Goal: Transaction & Acquisition: Purchase product/service

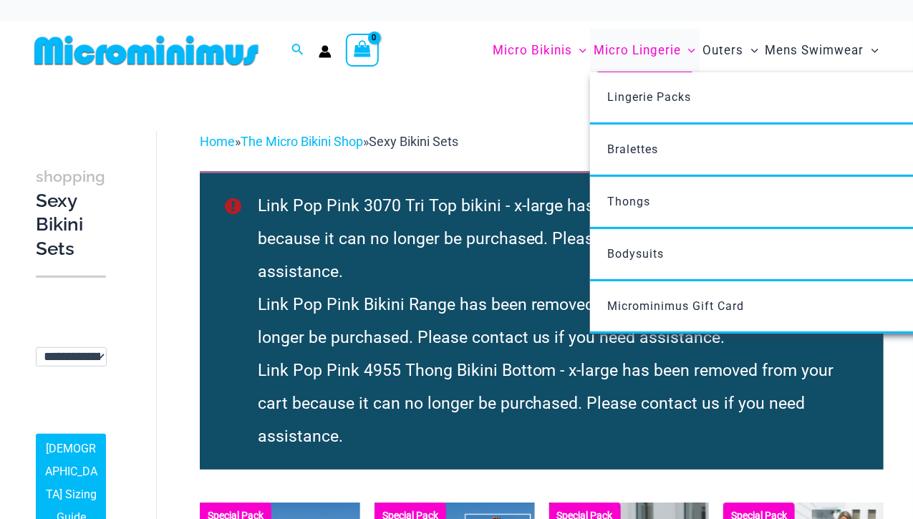
click at [650, 47] on span "Micro Lingerie" at bounding box center [636, 50] width 87 height 37
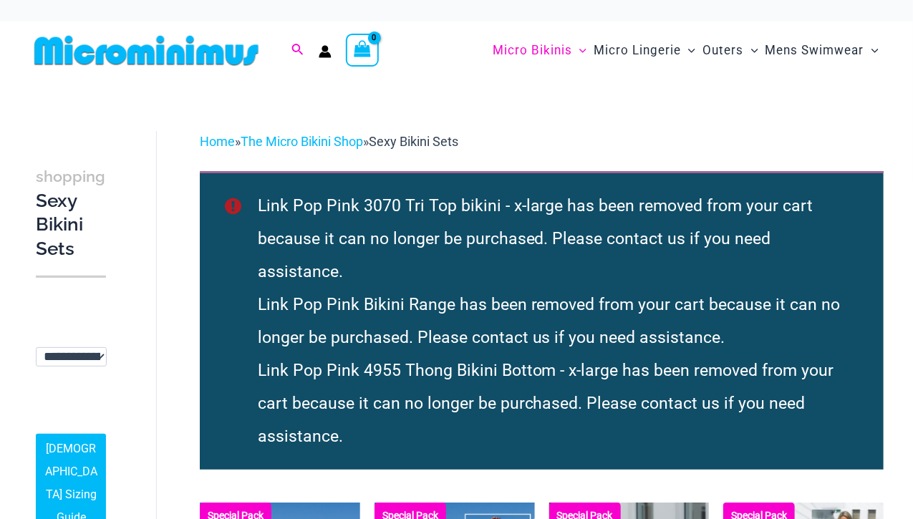
click at [296, 56] on icon "Search icon link" at bounding box center [296, 50] width 11 height 13
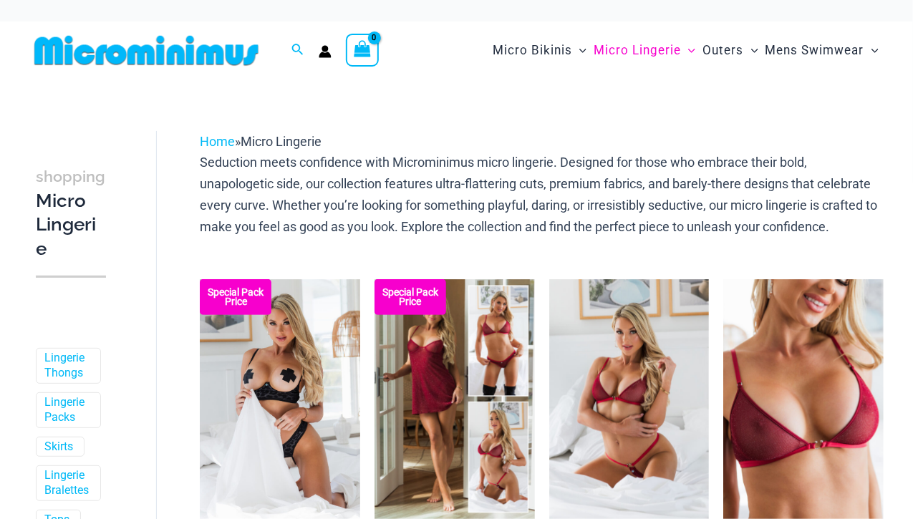
click at [304, 64] on div "Search for: Search Search Dashboard Orders Addresses Gift Cards Payment methods…" at bounding box center [227, 50] width 397 height 58
click at [295, 50] on icon "Search icon link" at bounding box center [296, 50] width 11 height 13
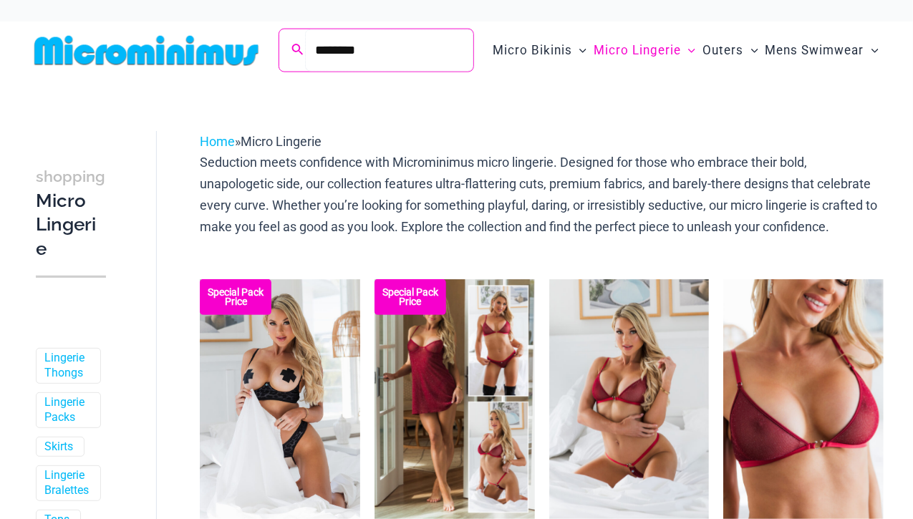
type input "********"
click button "Search" at bounding box center [0, 0] width 0 height 0
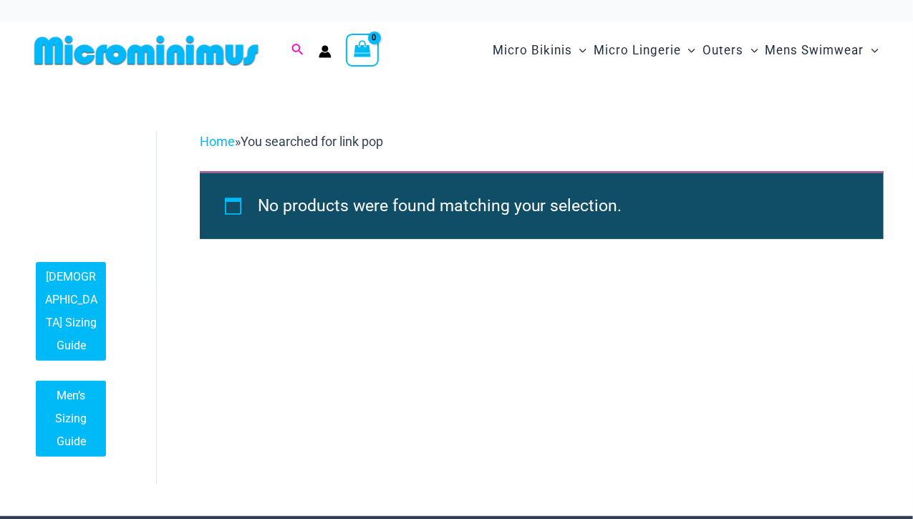
click at [304, 43] on span "Search icon link" at bounding box center [297, 51] width 13 height 18
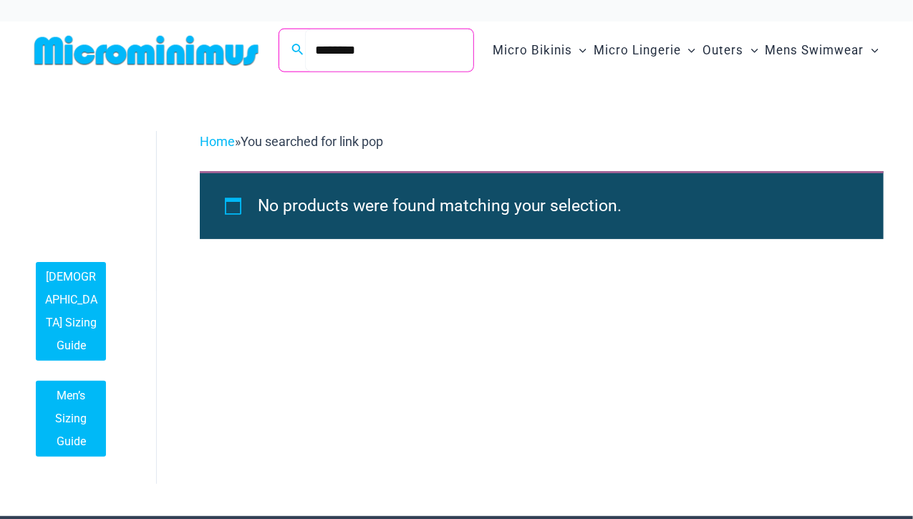
drag, startPoint x: 369, startPoint y: 52, endPoint x: 222, endPoint y: 34, distance: 148.6
click at [222, 34] on div "Search for: ******** Search Search Dashboard Orders Addresses Gift Cards Paymen…" at bounding box center [227, 50] width 397 height 58
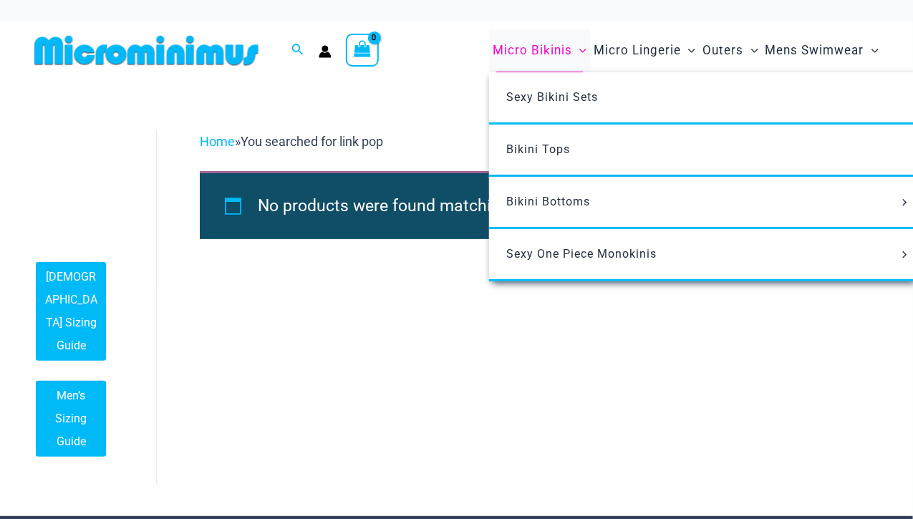
click at [513, 49] on span "Micro Bikinis" at bounding box center [532, 50] width 79 height 37
click at [531, 152] on span "Bikini Tops" at bounding box center [538, 149] width 64 height 14
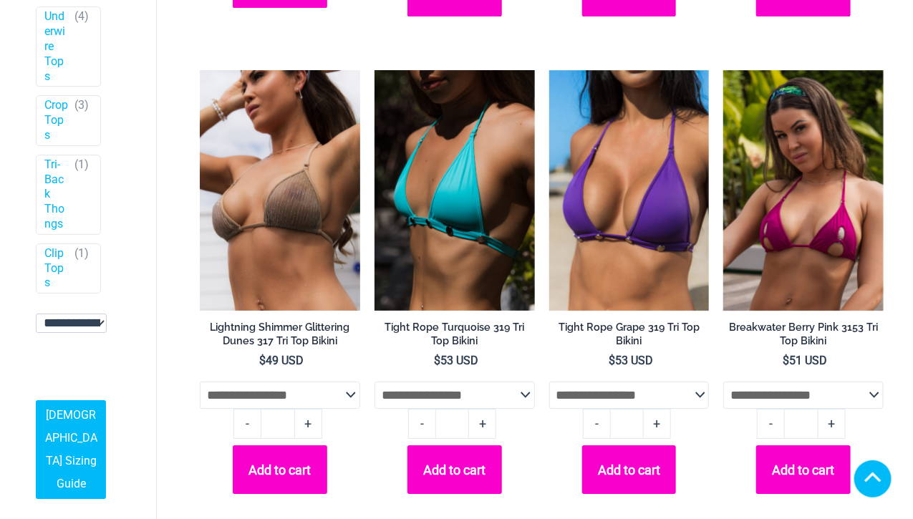
scroll to position [4045, 0]
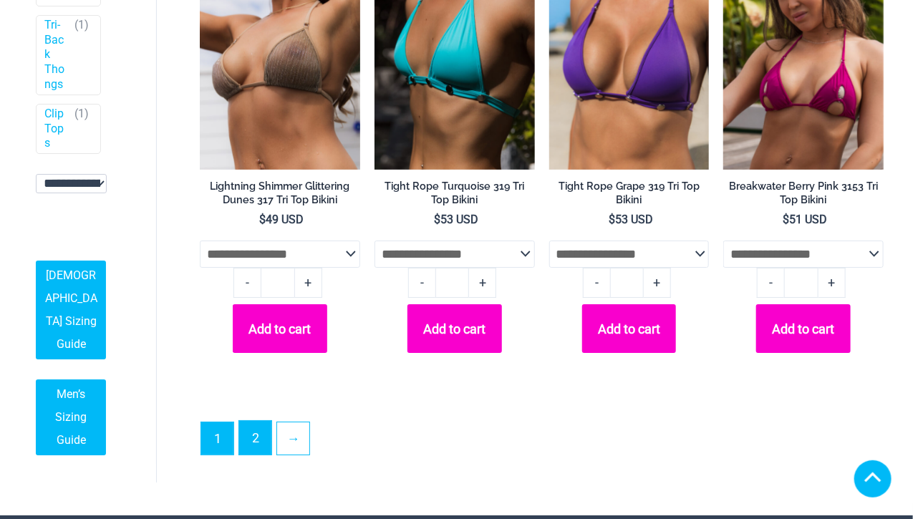
click at [253, 421] on link "2" at bounding box center [255, 438] width 32 height 34
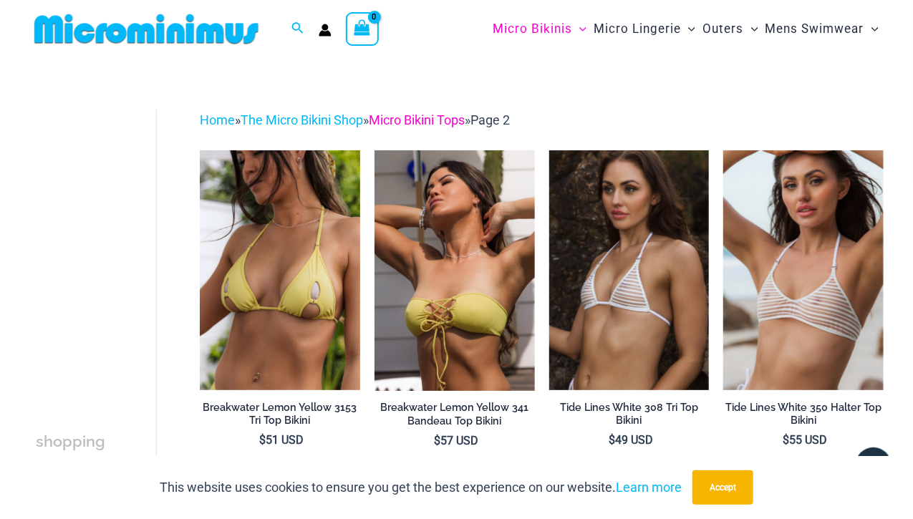
click at [454, 121] on link "Micro Bikini Tops" at bounding box center [417, 119] width 96 height 15
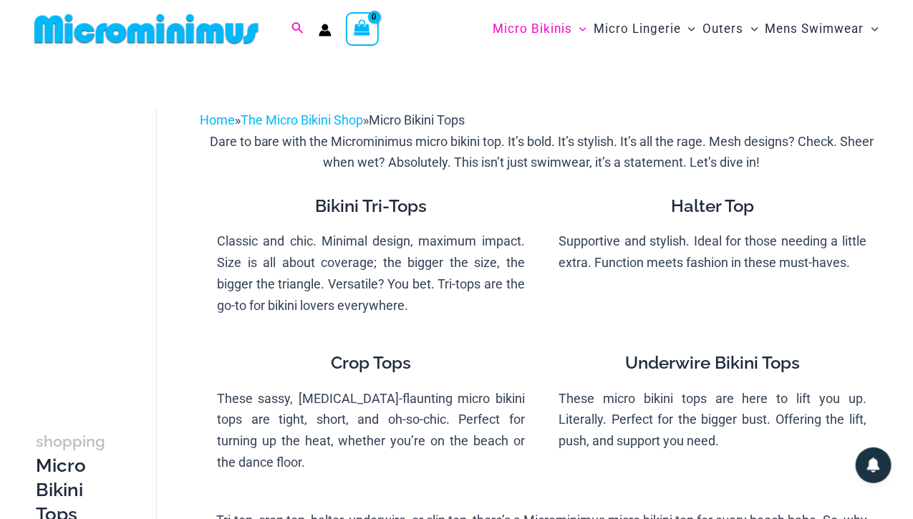
click at [304, 25] on span "Search icon link" at bounding box center [297, 29] width 13 height 18
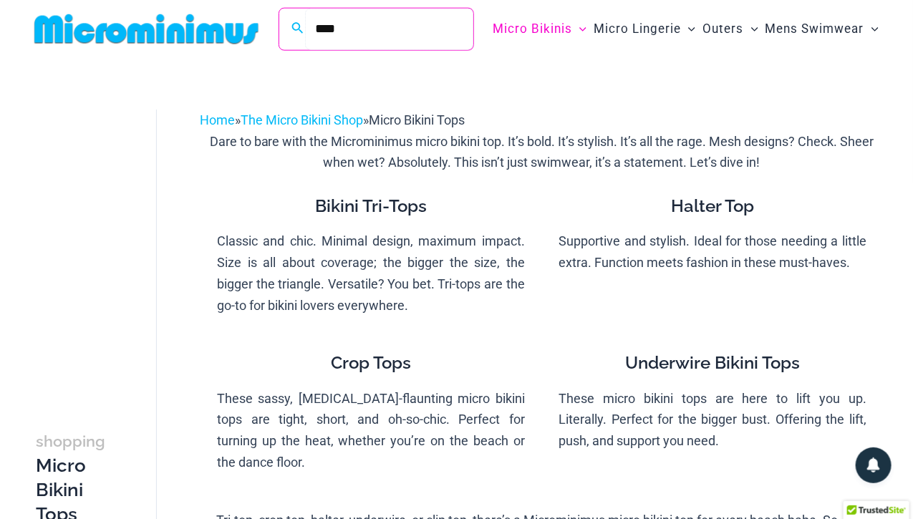
type input "****"
click button "Search" at bounding box center [0, 0] width 0 height 0
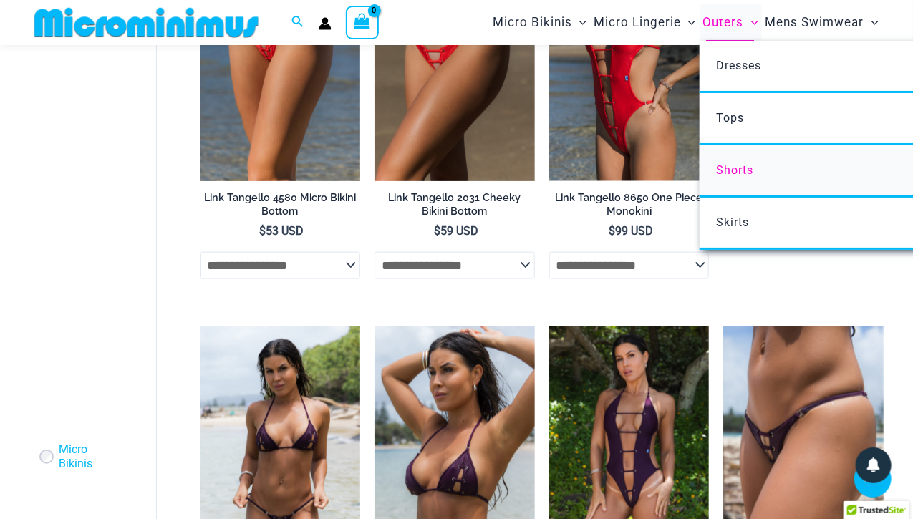
scroll to position [431, 0]
